Goal: Transaction & Acquisition: Purchase product/service

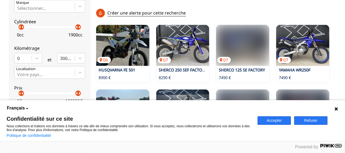
scroll to position [182, 0]
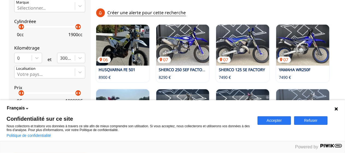
click at [314, 120] on button "Refuser" at bounding box center [310, 120] width 33 height 8
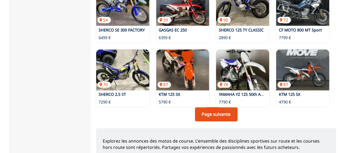
scroll to position [437, 0]
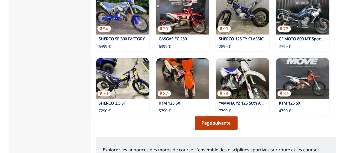
click at [219, 116] on link "Page suivante" at bounding box center [216, 123] width 43 height 14
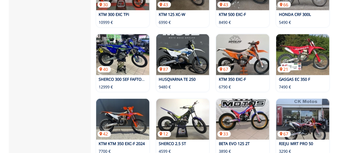
scroll to position [510, 0]
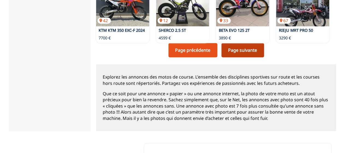
click at [230, 50] on link "Page suivante" at bounding box center [243, 50] width 43 height 14
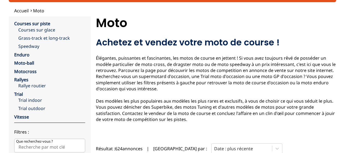
scroll to position [36, 0]
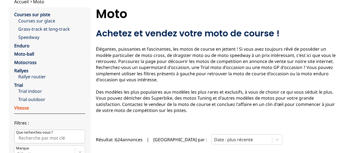
click at [23, 107] on link "Vitesse" at bounding box center [21, 108] width 15 height 6
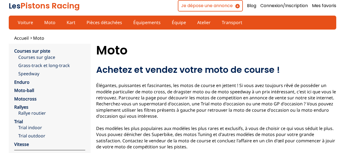
scroll to position [510, 0]
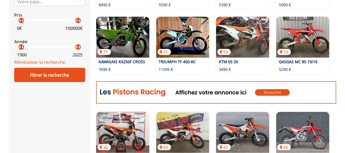
scroll to position [86, 0]
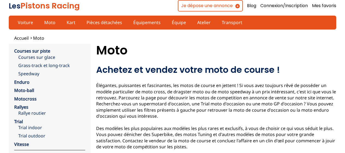
scroll to position [437, 0]
